Goal: Find specific page/section: Find specific page/section

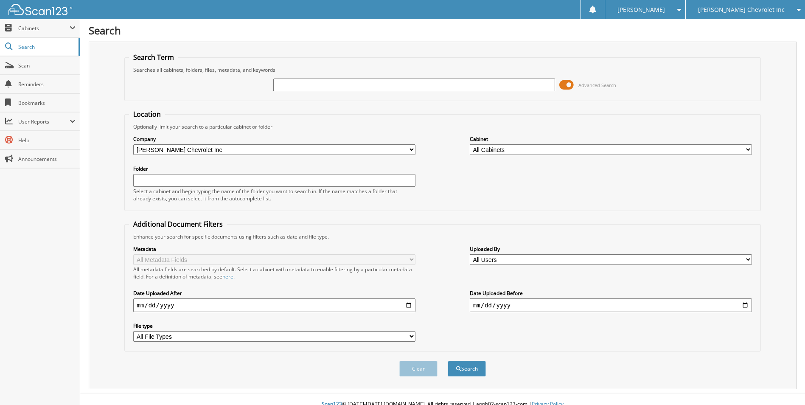
click at [577, 84] on span "Advanced Search" at bounding box center [587, 84] width 57 height 13
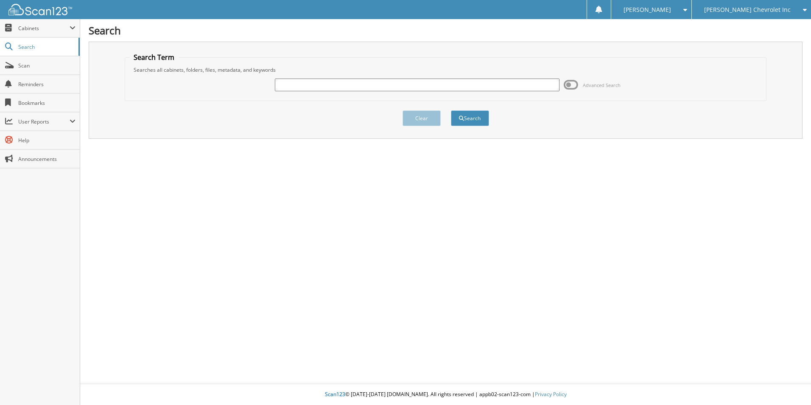
click at [377, 83] on input "text" at bounding box center [417, 84] width 285 height 13
type input "267989"
click at [451, 110] on button "Search" at bounding box center [470, 118] width 38 height 16
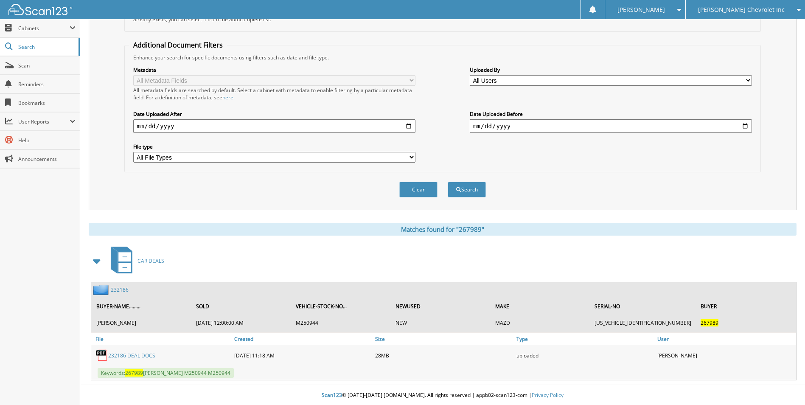
scroll to position [180, 0]
click at [117, 288] on link "232186" at bounding box center [120, 288] width 18 height 7
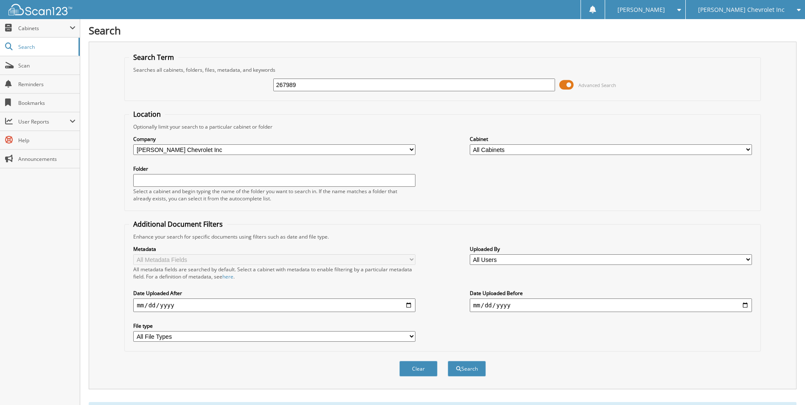
drag, startPoint x: 305, startPoint y: 83, endPoint x: 251, endPoint y: 82, distance: 53.9
click at [251, 82] on div "267989 Advanced Search" at bounding box center [442, 84] width 626 height 23
type input "268118"
click at [447, 361] on button "Search" at bounding box center [466, 369] width 38 height 16
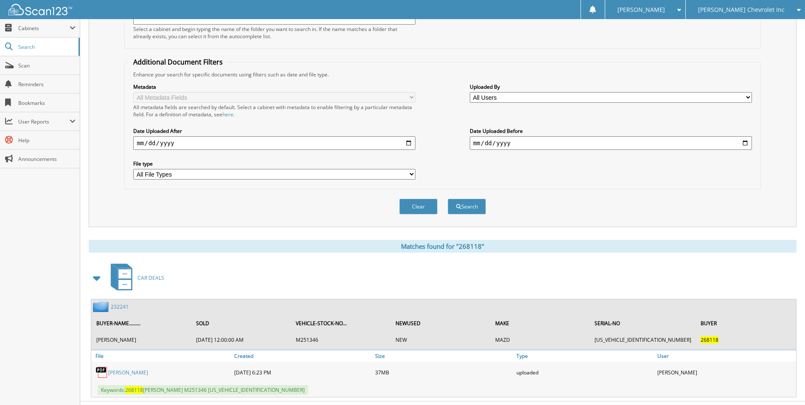
scroll to position [180, 0]
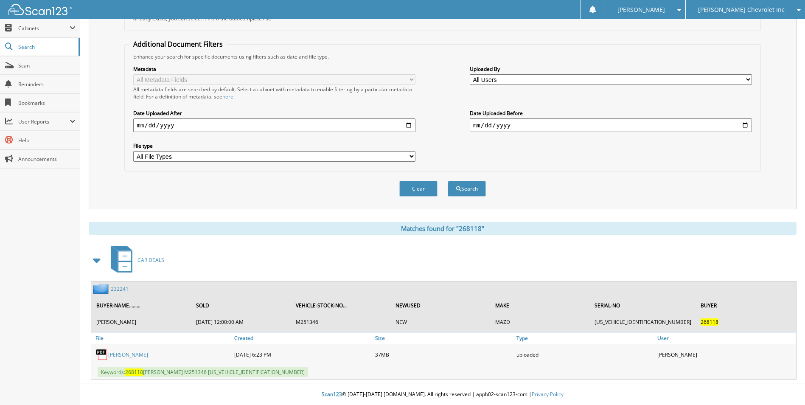
click at [112, 287] on link "232241" at bounding box center [120, 288] width 18 height 7
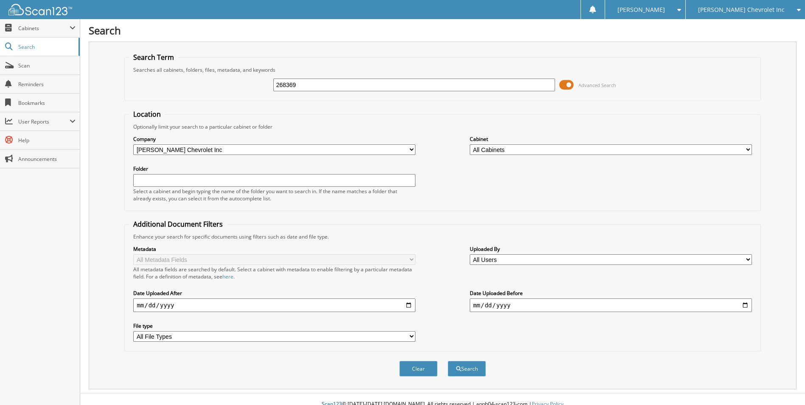
type input "268369"
click at [447, 361] on button "Search" at bounding box center [466, 369] width 38 height 16
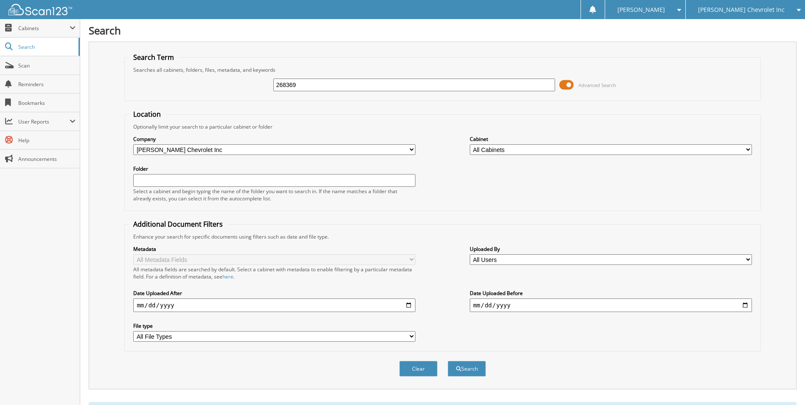
click at [562, 85] on span at bounding box center [566, 84] width 14 height 13
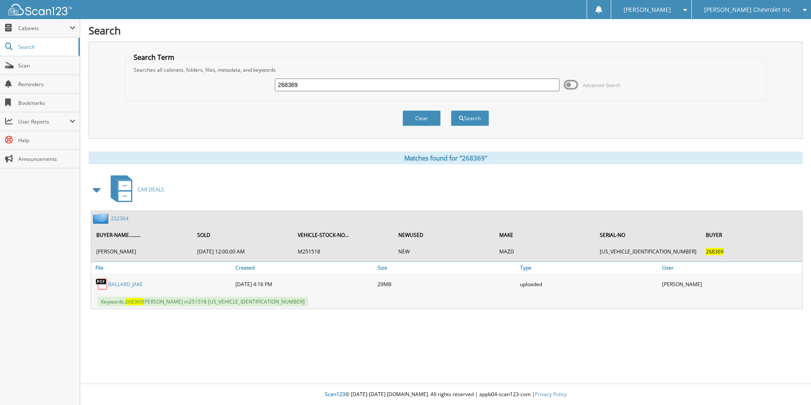
click at [115, 218] on link "232364" at bounding box center [120, 218] width 18 height 7
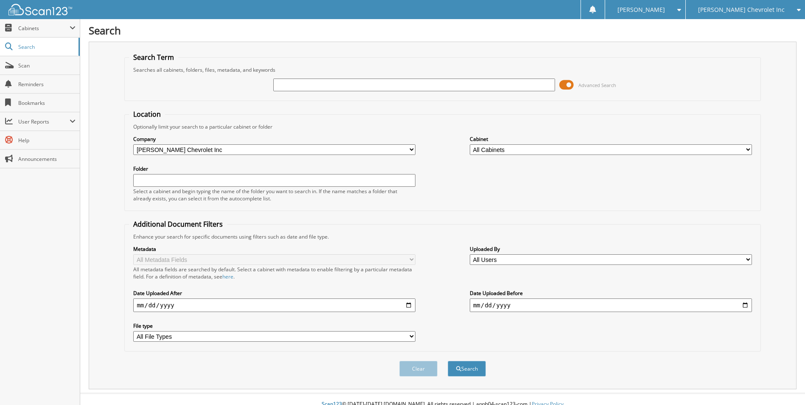
click at [339, 87] on input "text" at bounding box center [414, 84] width 282 height 13
type input "232361"
click at [456, 368] on span "submit" at bounding box center [458, 368] width 5 height 5
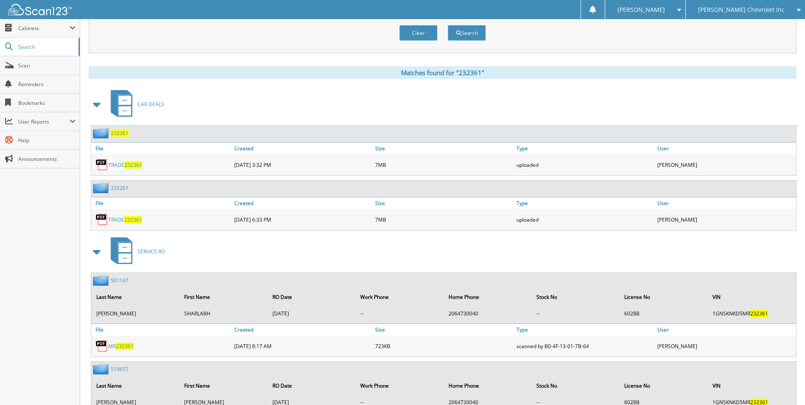
scroll to position [339, 0]
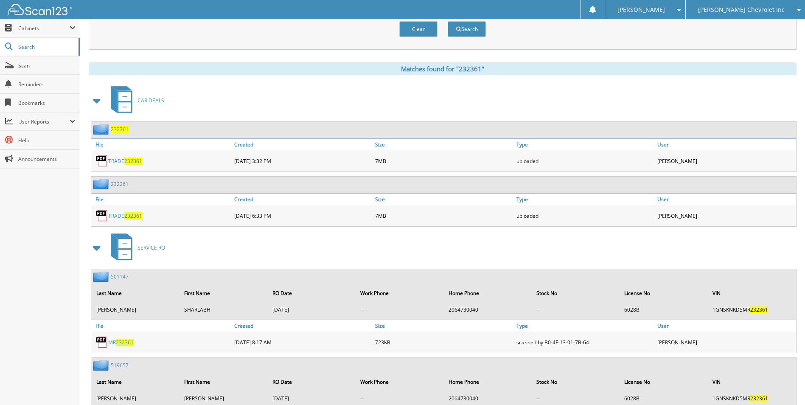
click at [120, 182] on link "232261" at bounding box center [120, 183] width 18 height 7
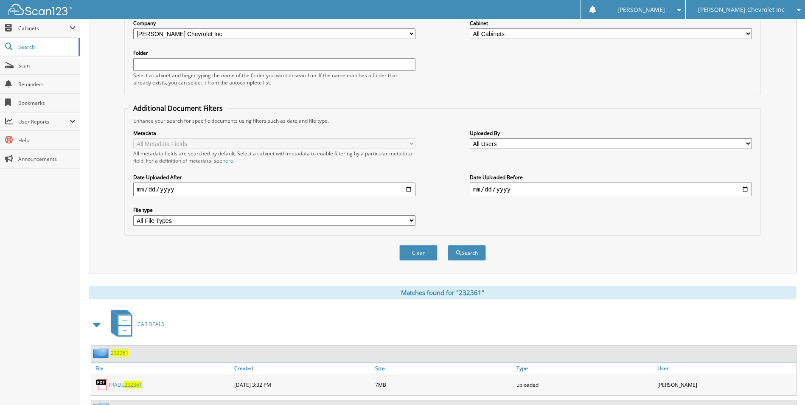
scroll to position [254, 0]
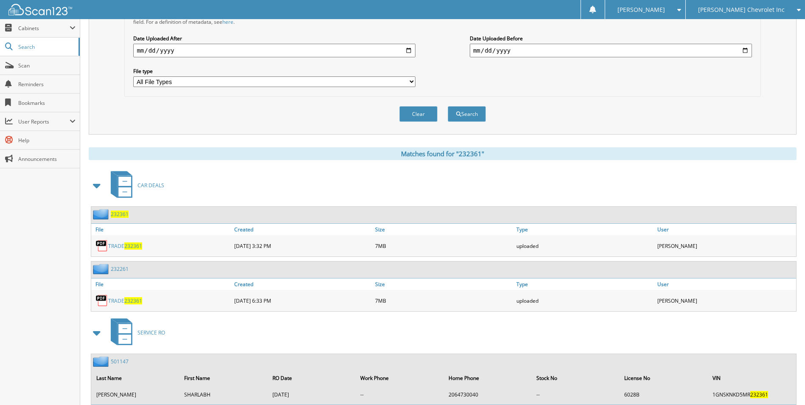
click at [117, 212] on span "232361" at bounding box center [120, 213] width 18 height 7
